Goal: Information Seeking & Learning: Check status

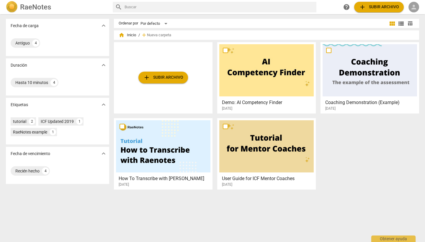
click at [414, 6] on span "person" at bounding box center [413, 7] width 7 height 7
click at [398, 13] on li "Iniciar sesión" at bounding box center [401, 14] width 37 height 14
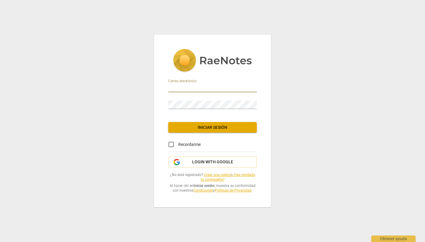
click at [203, 88] on input "email" at bounding box center [212, 88] width 89 height 9
type input "cuyro@yahoo.com"
click at [211, 127] on span "Iniciar sesión" at bounding box center [212, 128] width 79 height 6
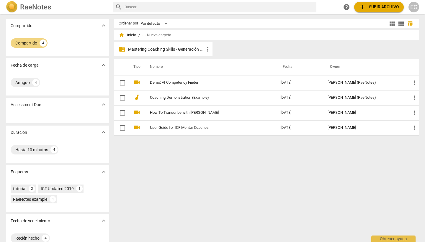
click at [163, 49] on p "Mastering Coaching Skills - Generación 32" at bounding box center [166, 49] width 76 height 6
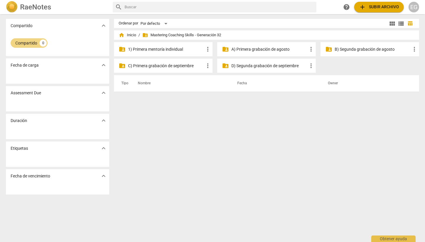
click at [163, 49] on p "1) Primera mentoría individual" at bounding box center [166, 49] width 76 height 6
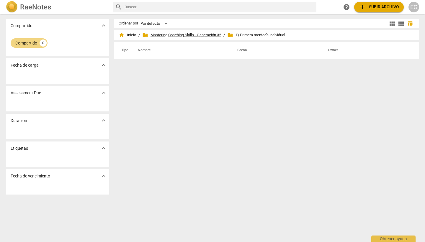
click at [179, 33] on span "folder_shared Mastering Coaching Skills - Generación 32" at bounding box center [181, 35] width 79 height 6
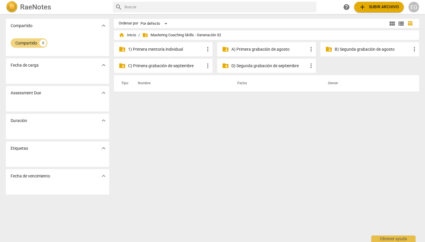
click at [254, 49] on p "A) Primera grabación de agosto" at bounding box center [269, 49] width 76 height 6
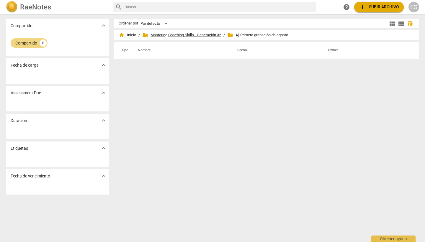
click at [203, 35] on span "folder_shared Mastering Coaching Skills - Generación 32" at bounding box center [181, 35] width 79 height 6
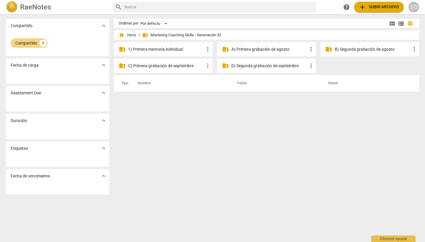
click at [361, 50] on p "B) Segunda grabación de agosto" at bounding box center [373, 49] width 76 height 6
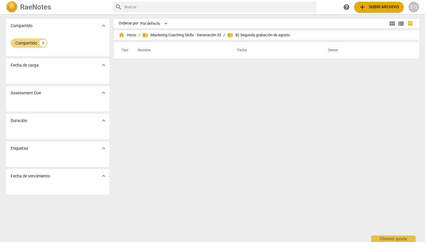
click at [269, 36] on span "folder_shared B) Segunda grabación de agosto" at bounding box center [258, 35] width 63 height 6
click at [212, 35] on span "folder_shared Mastering Coaching Skills - Generación 32" at bounding box center [181, 35] width 79 height 6
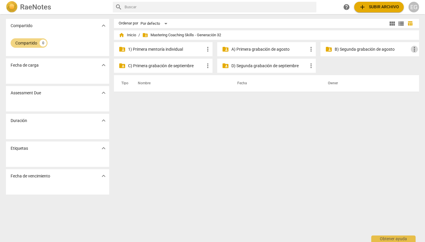
click at [413, 48] on span "more_vert" at bounding box center [414, 49] width 7 height 7
click at [388, 63] on div at bounding box center [212, 121] width 425 height 242
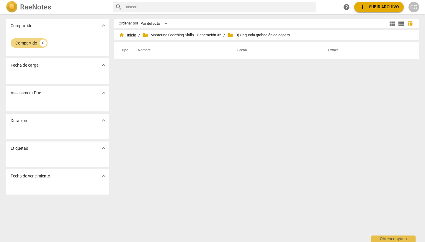
click at [130, 37] on span "home Inicio" at bounding box center [127, 35] width 17 height 6
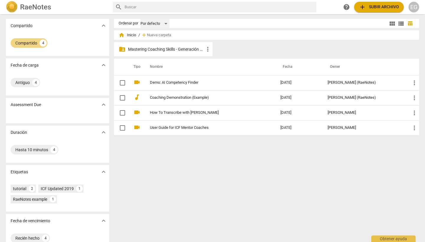
click at [168, 23] on div "Por defecto" at bounding box center [154, 23] width 29 height 9
click at [154, 48] on li "Más recientes" at bounding box center [157, 45] width 35 height 11
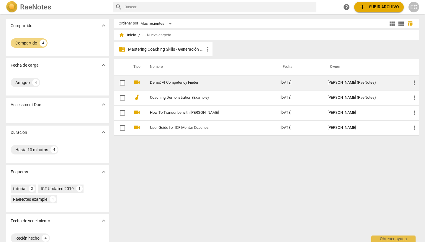
click at [158, 84] on link "Demo: AI Competency Finder" at bounding box center [204, 83] width 109 height 4
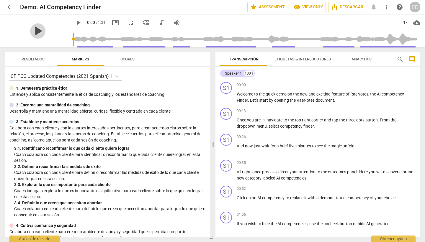
click at [38, 30] on span "play_arrow" at bounding box center [37, 30] width 15 height 15
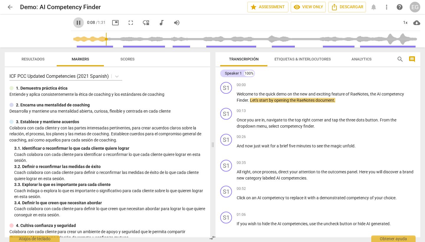
click at [78, 23] on span "pause" at bounding box center [78, 22] width 7 height 7
type input "9"
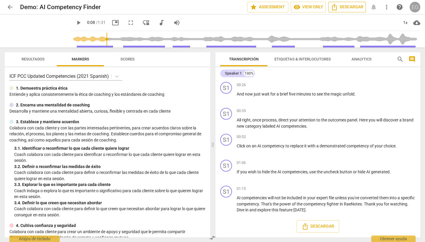
click at [415, 8] on div "EG" at bounding box center [415, 7] width 11 height 11
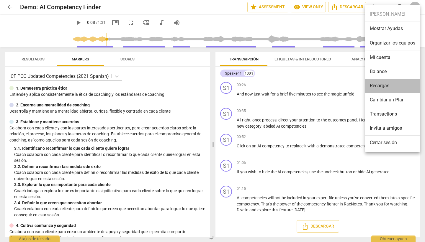
click at [376, 84] on li "Recargas" at bounding box center [392, 86] width 55 height 14
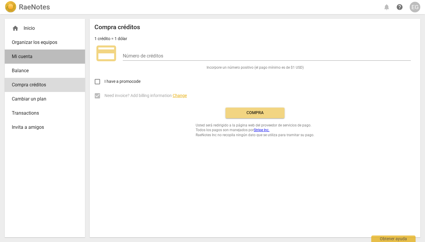
click at [27, 55] on span "Mi cuenta" at bounding box center [42, 56] width 61 height 7
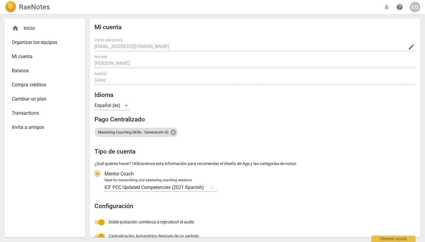
radio input "false"
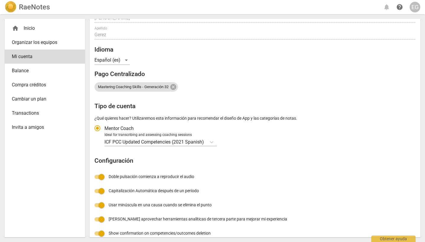
scroll to position [82, 0]
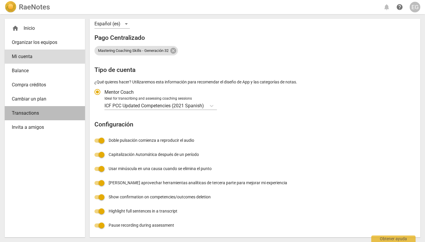
click at [30, 114] on span "Transactions" at bounding box center [42, 113] width 61 height 7
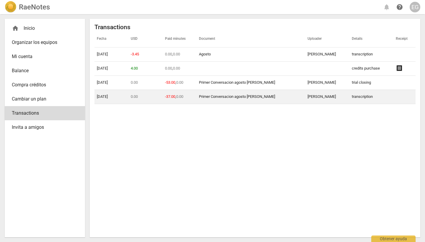
click at [228, 99] on link "Primer Conversacion agosto [PERSON_NAME]" at bounding box center [237, 96] width 76 height 4
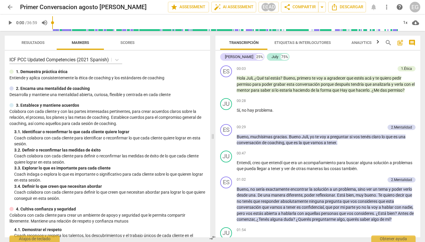
click at [11, 6] on span "arrow_back" at bounding box center [9, 7] width 7 height 7
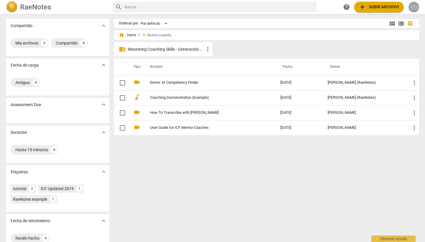
click at [415, 7] on div "EG" at bounding box center [413, 7] width 11 height 11
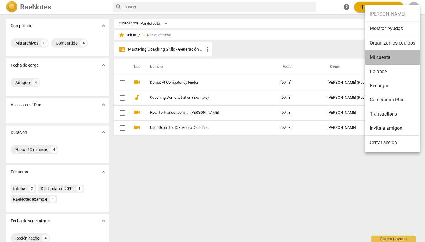
click at [378, 58] on li "Mi cuenta" at bounding box center [392, 57] width 55 height 14
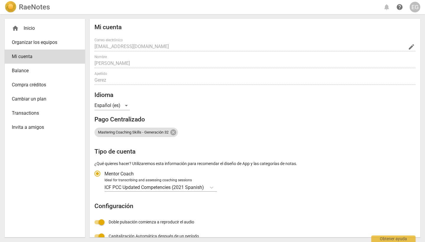
radio input "false"
click at [27, 113] on span "Transactions" at bounding box center [42, 113] width 61 height 7
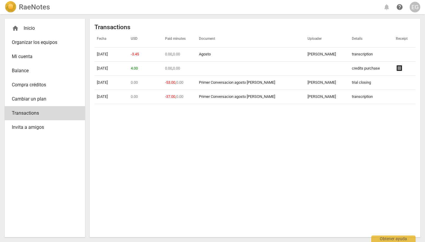
click at [358, 81] on td "trial closing" at bounding box center [371, 83] width 44 height 14
click at [243, 82] on link "Primer Conversacion agosto [PERSON_NAME]" at bounding box center [237, 82] width 76 height 4
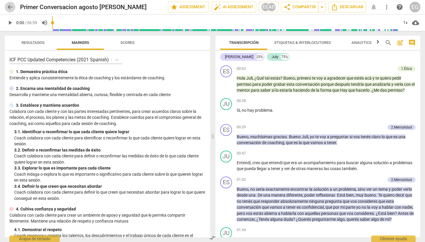
click at [11, 6] on span "arrow_back" at bounding box center [9, 7] width 7 height 7
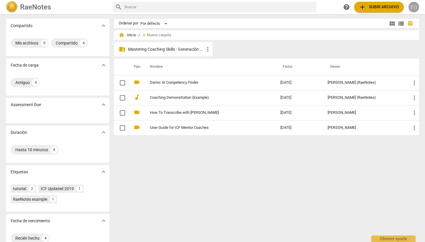
click at [415, 6] on div "EG" at bounding box center [413, 7] width 11 height 11
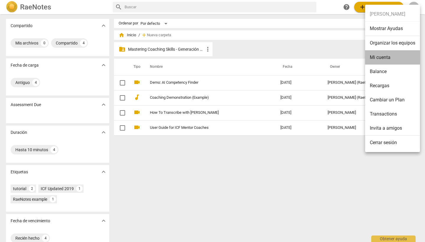
click at [379, 58] on li "Mi cuenta" at bounding box center [392, 57] width 55 height 14
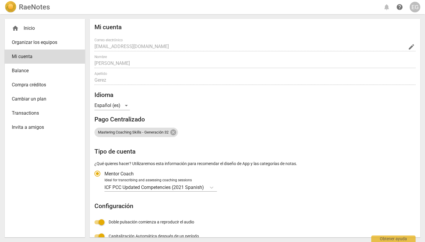
radio input "false"
click at [26, 115] on span "Transactions" at bounding box center [42, 113] width 61 height 7
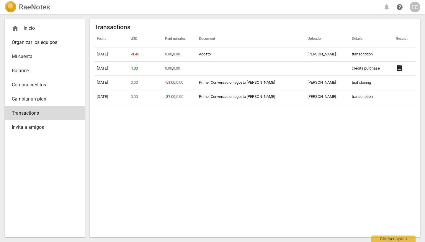
click at [211, 54] on link "Agosto" at bounding box center [205, 54] width 12 height 4
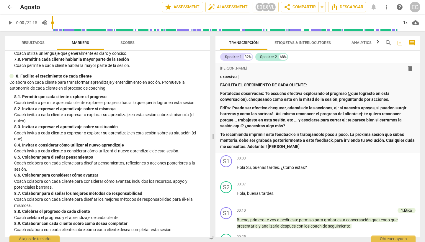
scroll to position [248, 0]
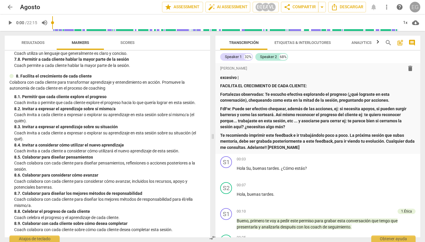
click at [415, 7] on div "EG" at bounding box center [415, 7] width 11 height 11
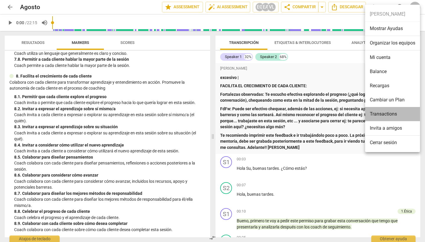
click at [382, 114] on li "Transactions" at bounding box center [392, 114] width 55 height 14
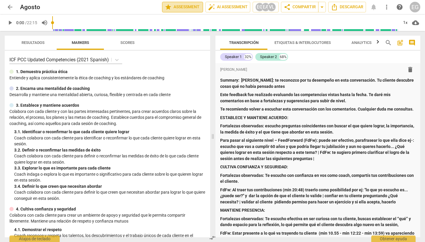
click at [183, 8] on span "star Assessment" at bounding box center [183, 7] width 36 height 7
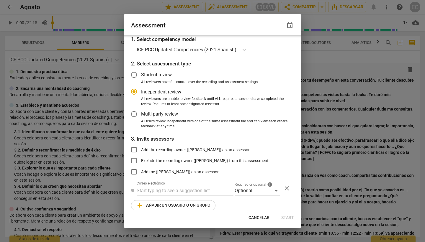
scroll to position [8, 0]
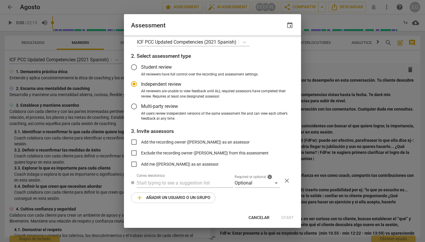
click at [145, 2] on div at bounding box center [212, 121] width 425 height 242
radio input "false"
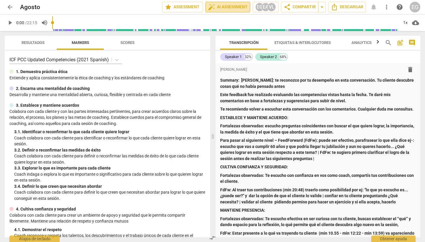
click at [228, 6] on span "auto_fix_high AI Assessment" at bounding box center [228, 7] width 40 height 7
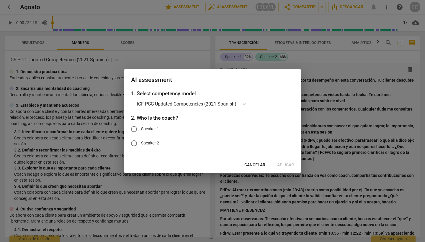
click at [257, 163] on span "Cancelar" at bounding box center [254, 165] width 21 height 6
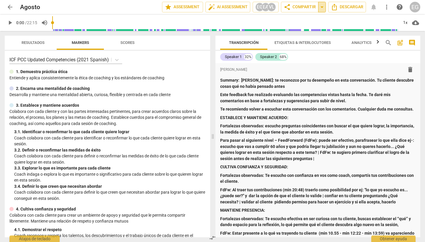
click at [323, 7] on span "arrow_drop_down" at bounding box center [321, 7] width 7 height 7
click at [387, 7] on span "more_vert" at bounding box center [386, 7] width 7 height 7
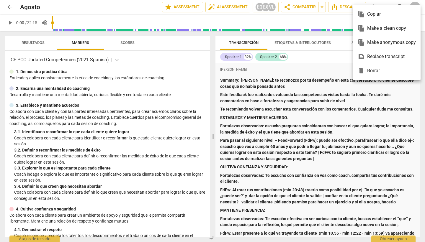
click at [387, 6] on ul "file_copy Copiar file_copy Make a clean copy file_copy Make anonymous copy text…" at bounding box center [387, 43] width 68 height 76
click at [33, 42] on div at bounding box center [212, 121] width 425 height 242
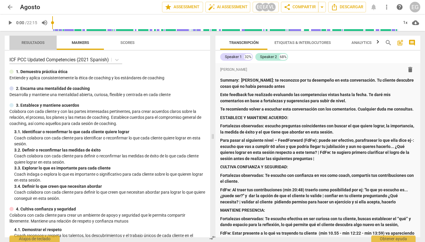
click at [33, 41] on span "Resultados" at bounding box center [33, 42] width 23 height 4
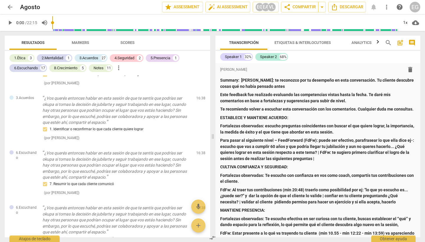
scroll to position [2260, 0]
